Goal: Obtain resource: Obtain resource

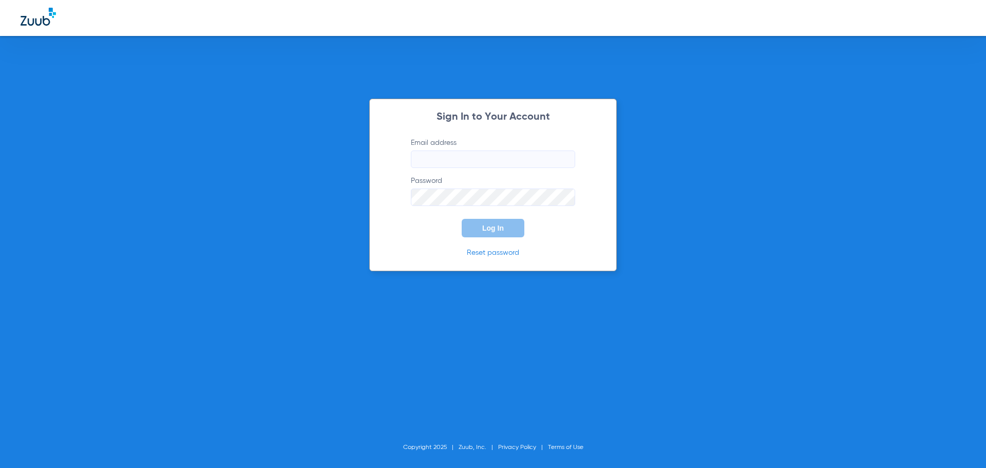
type input "[EMAIL_ADDRESS][DOMAIN_NAME]"
click at [499, 236] on button "Log In" at bounding box center [493, 228] width 63 height 18
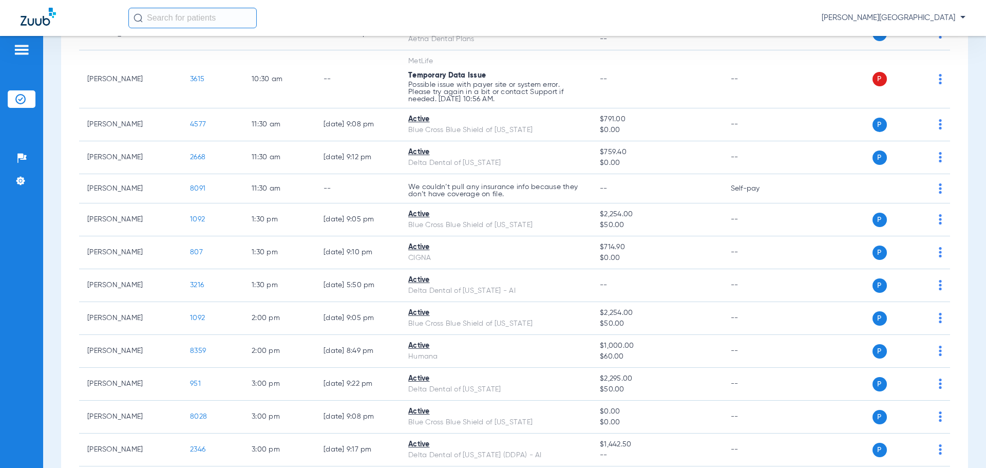
scroll to position [375, 0]
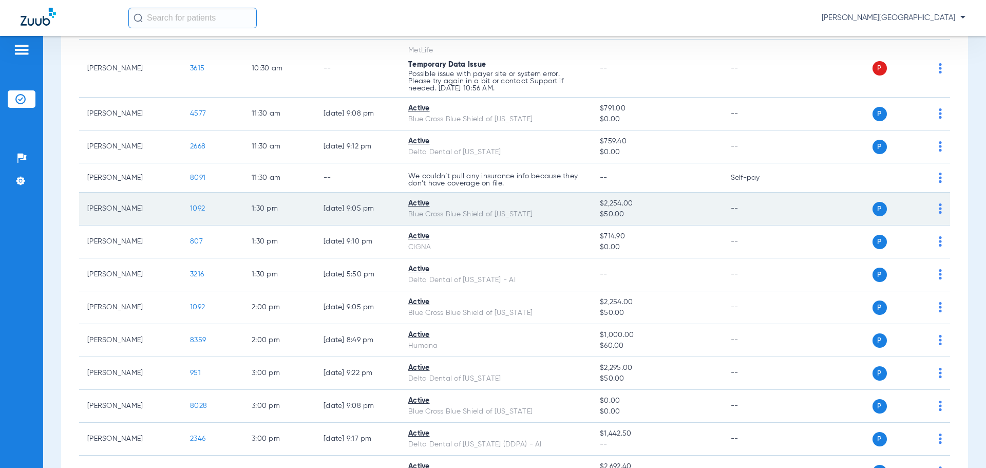
click at [194, 210] on span "1092" at bounding box center [197, 208] width 15 height 7
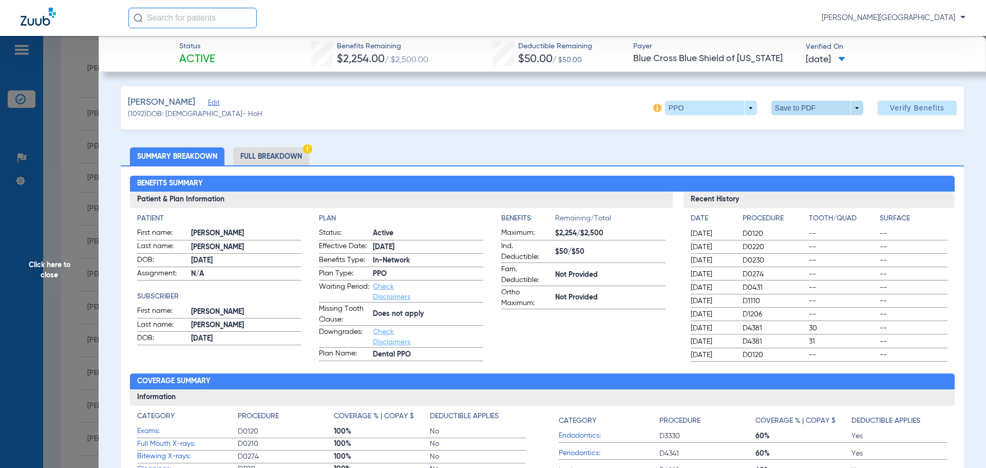
click at [824, 109] on span at bounding box center [818, 108] width 92 height 14
click at [813, 131] on span "Save to PDF" at bounding box center [813, 128] width 41 height 7
click at [61, 177] on span "Click here to close" at bounding box center [49, 270] width 99 height 468
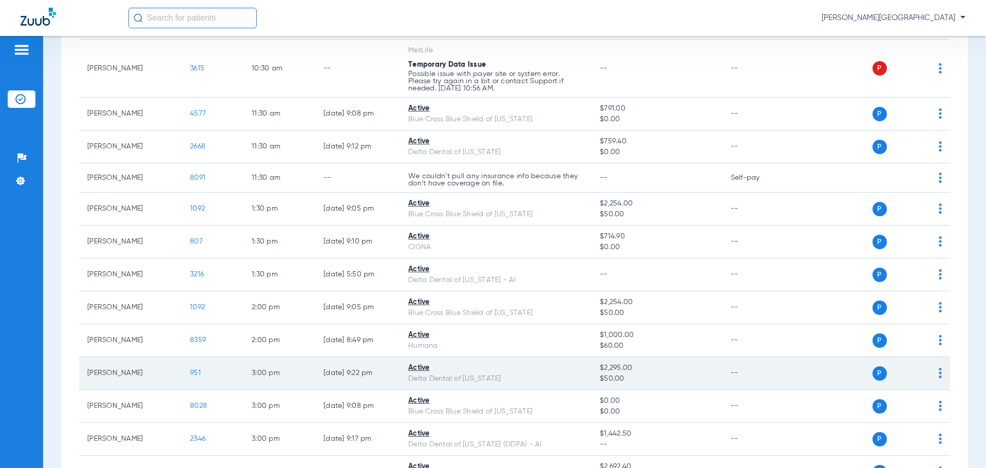
click at [197, 371] on span "951" at bounding box center [195, 372] width 11 height 7
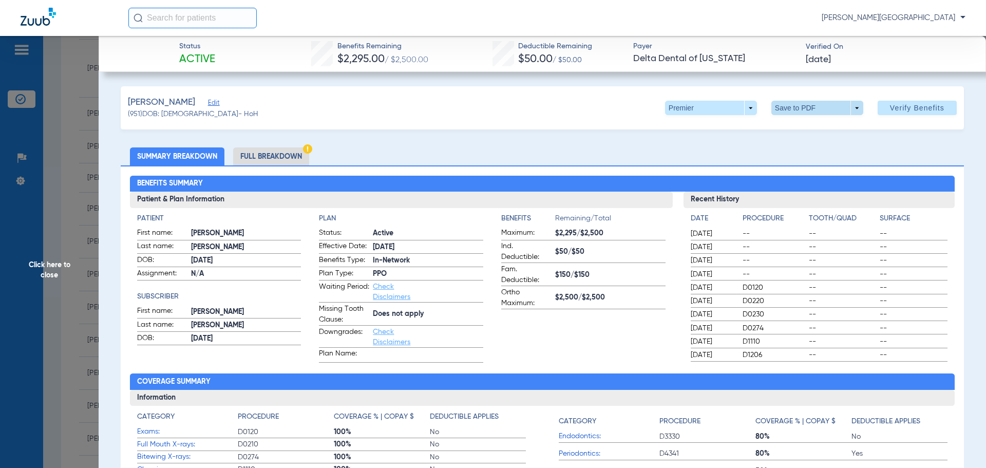
click at [814, 105] on span at bounding box center [817, 108] width 25 height 25
click at [811, 126] on span "Save to PDF" at bounding box center [813, 128] width 41 height 7
click at [61, 145] on span "Click here to close" at bounding box center [49, 270] width 99 height 468
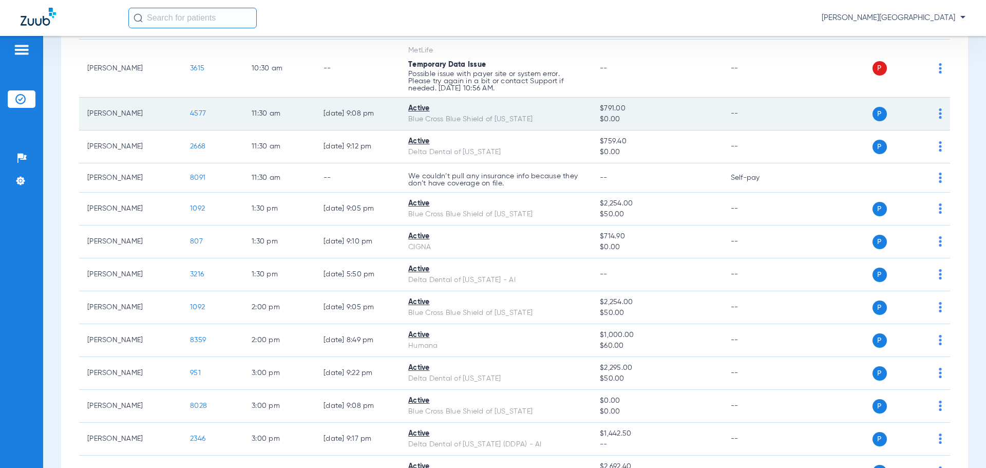
click at [199, 116] on span "4577" at bounding box center [198, 113] width 16 height 7
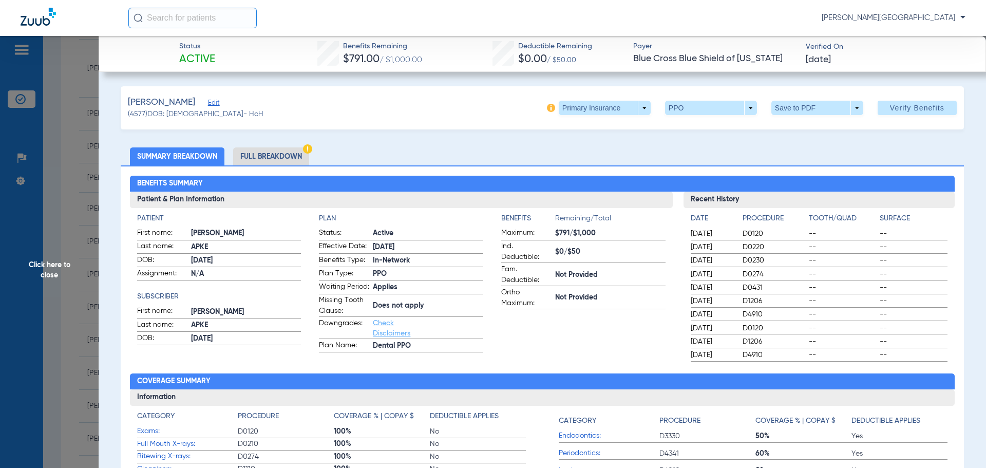
drag, startPoint x: 978, startPoint y: 132, endPoint x: 981, endPoint y: 171, distance: 38.7
click at [981, 171] on div "Status Active Benefits Remaining $791.00 / $1,000.00 Deductible Remaining $0.00…" at bounding box center [543, 270] width 888 height 468
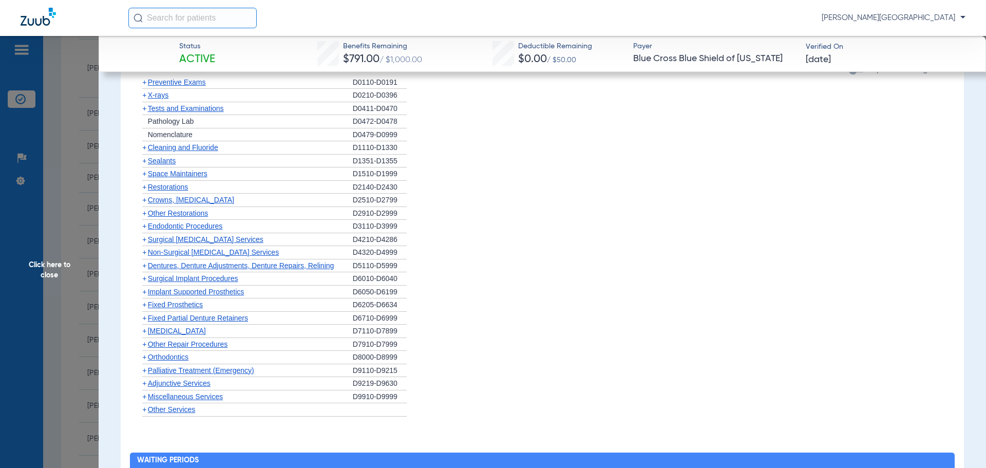
scroll to position [653, 0]
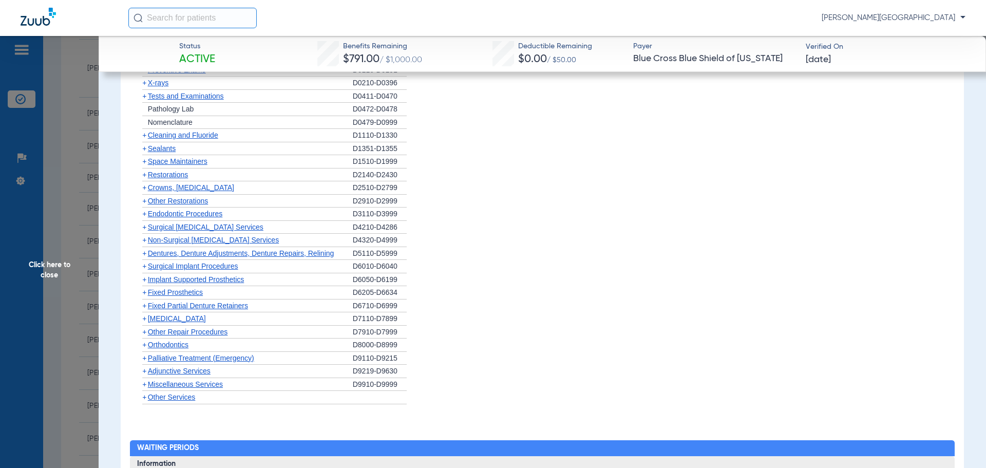
click at [144, 347] on span "+" at bounding box center [144, 345] width 4 height 8
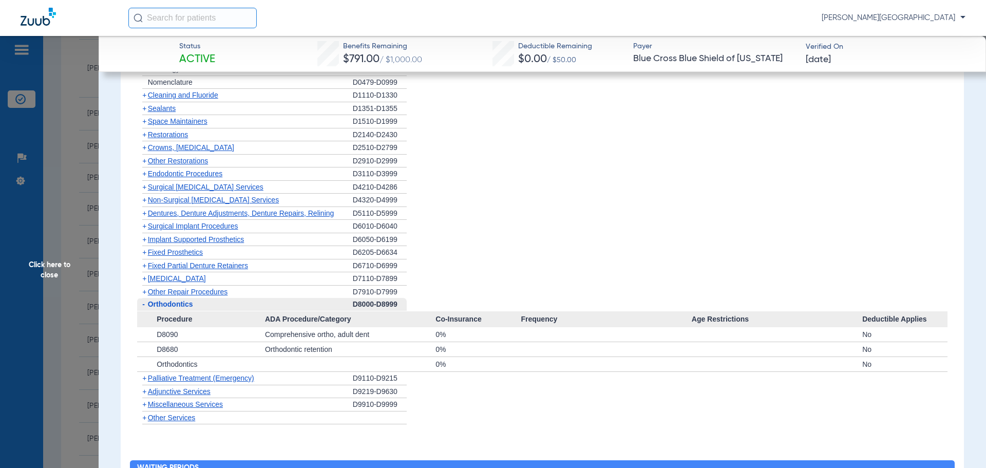
scroll to position [691, 0]
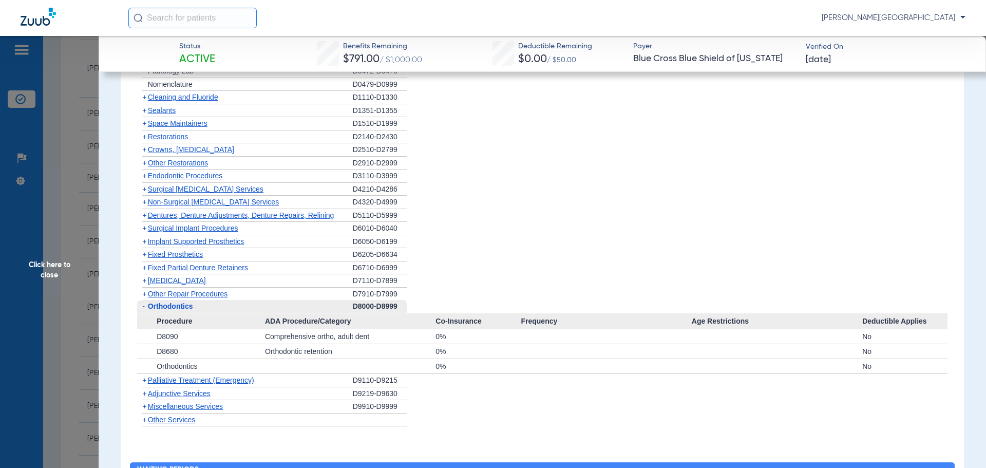
click at [40, 181] on span "Click here to close" at bounding box center [49, 270] width 99 height 468
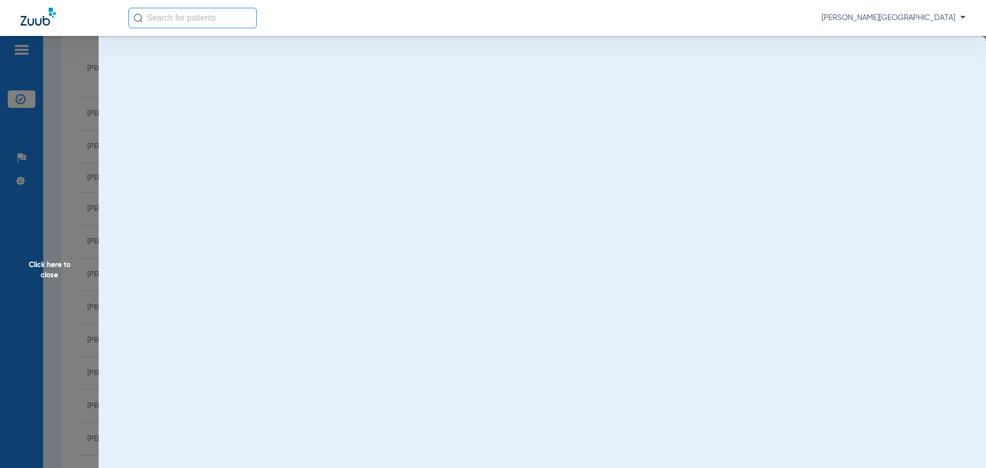
scroll to position [0, 0]
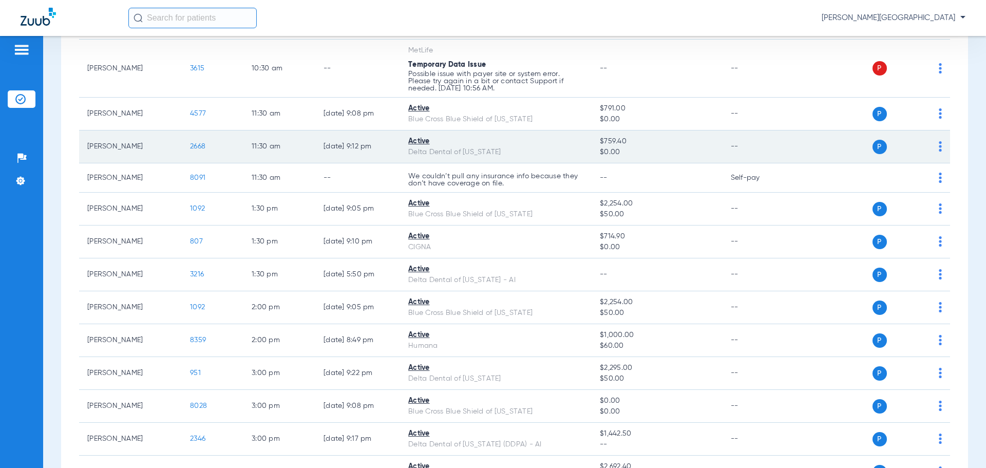
click at [193, 146] on span "2668" at bounding box center [197, 146] width 15 height 7
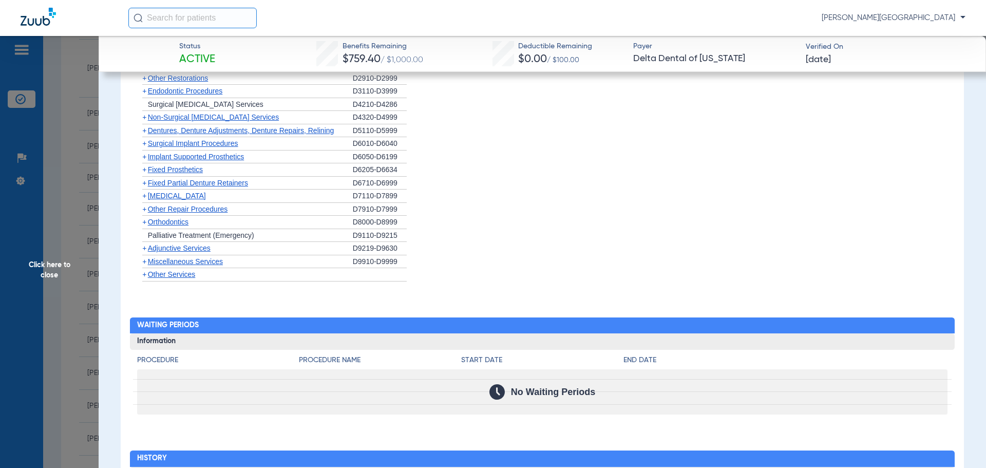
scroll to position [769, 0]
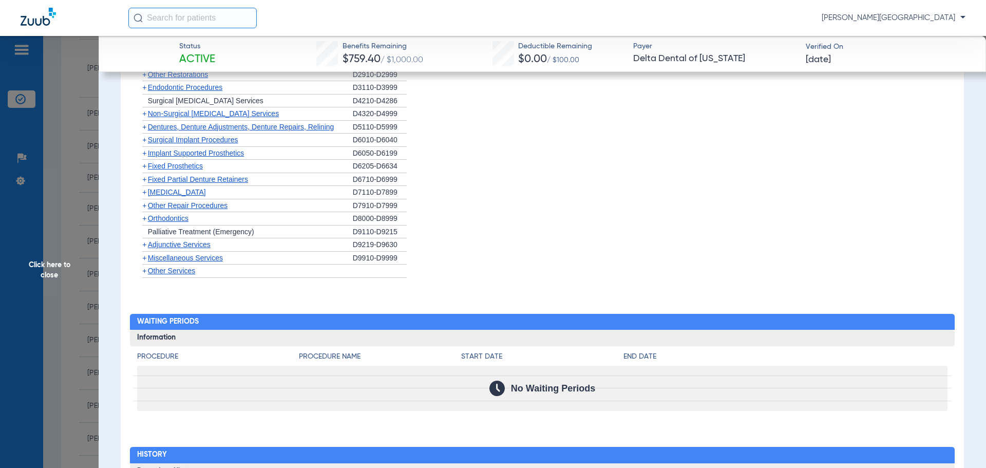
click at [145, 217] on span "+" at bounding box center [144, 218] width 4 height 8
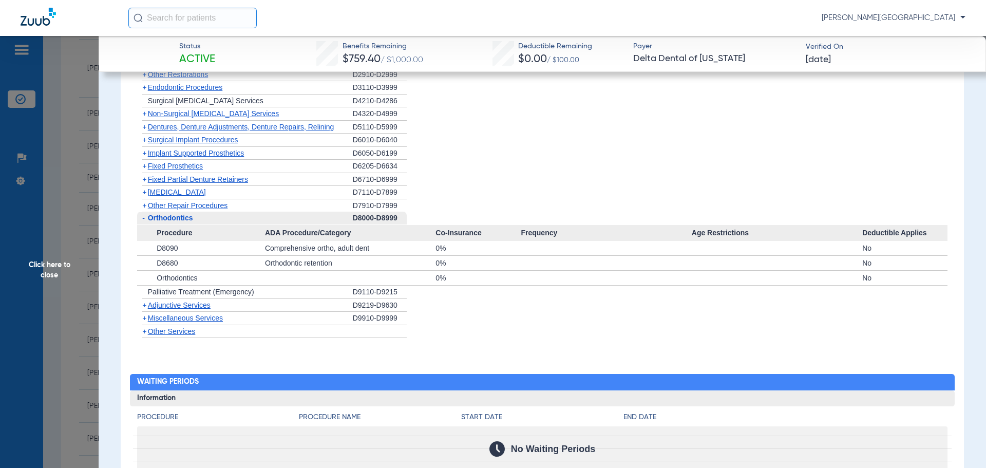
click at [45, 207] on span "Click here to close" at bounding box center [49, 270] width 99 height 468
